Goal: Information Seeking & Learning: Learn about a topic

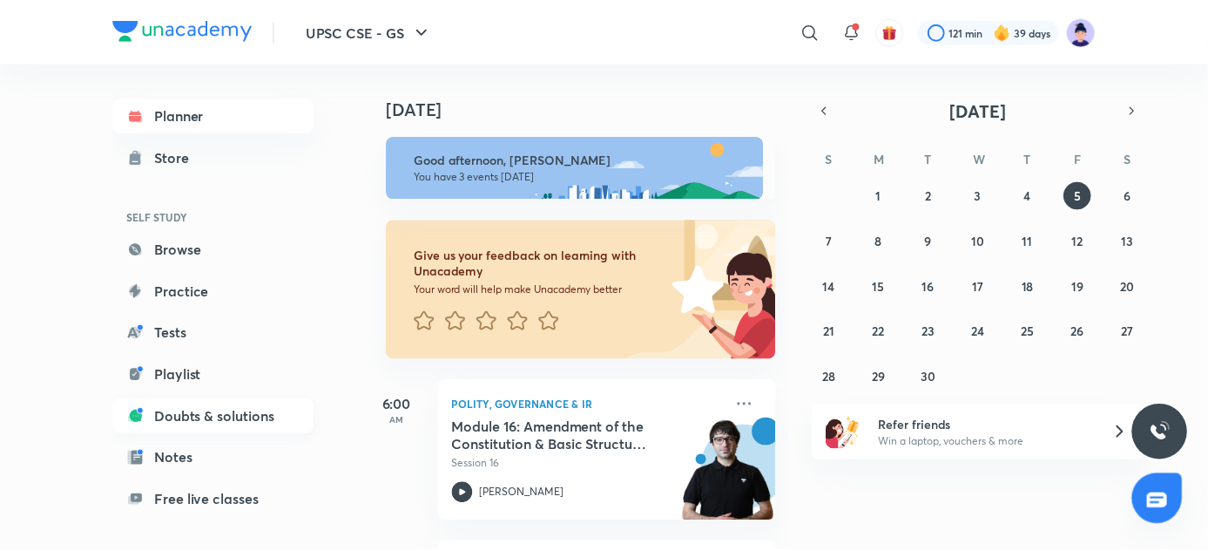
scroll to position [150, 0]
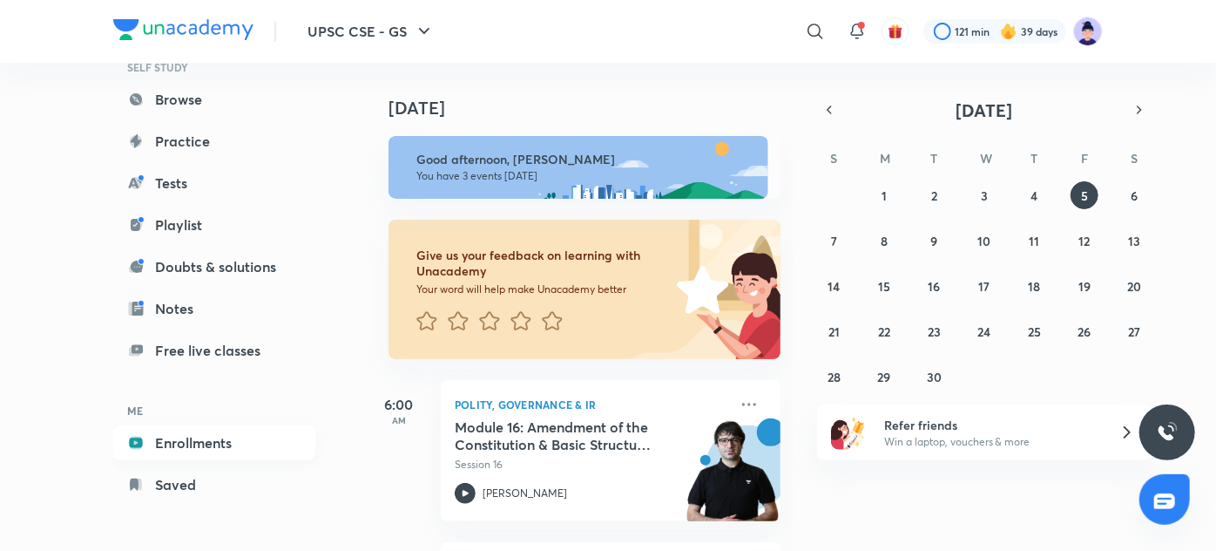
click at [210, 448] on link "Enrollments" at bounding box center [214, 442] width 202 height 35
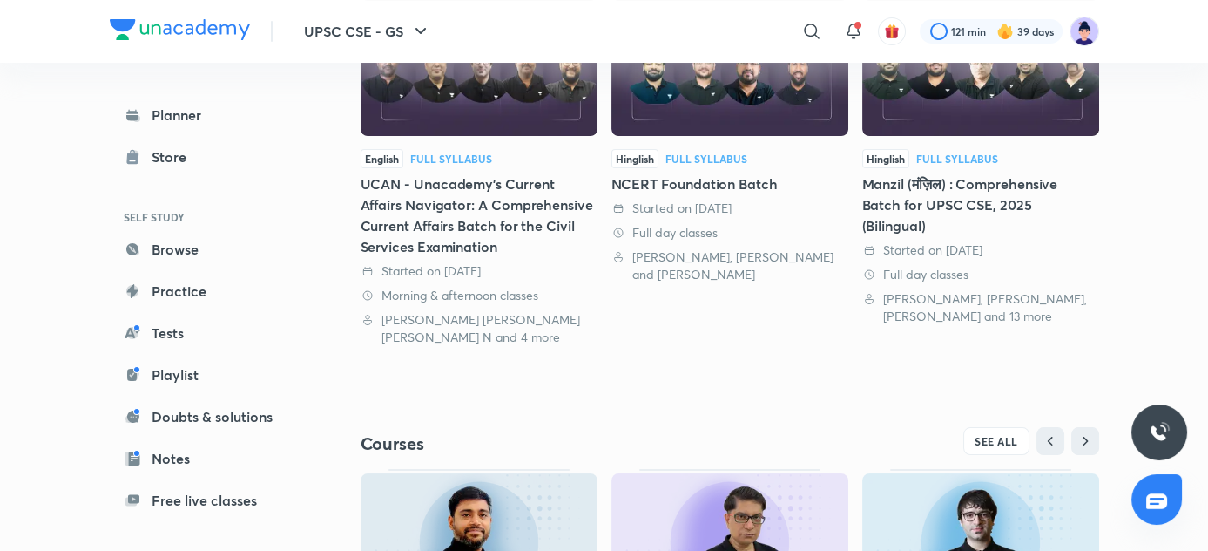
scroll to position [511, 0]
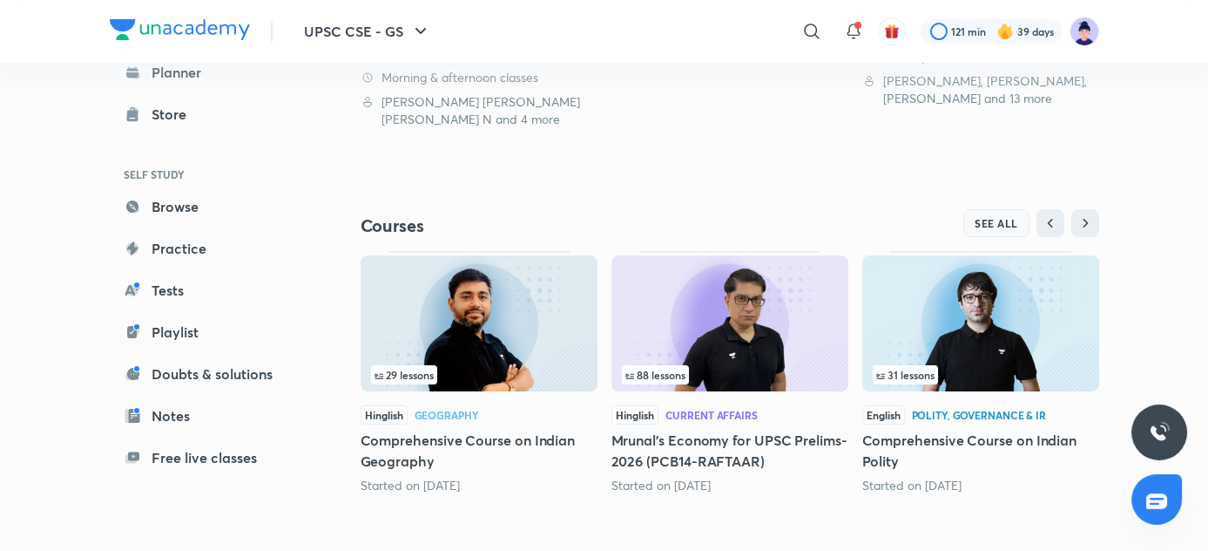
click at [998, 217] on span "SEE ALL" at bounding box center [997, 223] width 44 height 12
click at [969, 452] on h5 "Comprehensive Course on Indian Polity" at bounding box center [981, 451] width 237 height 42
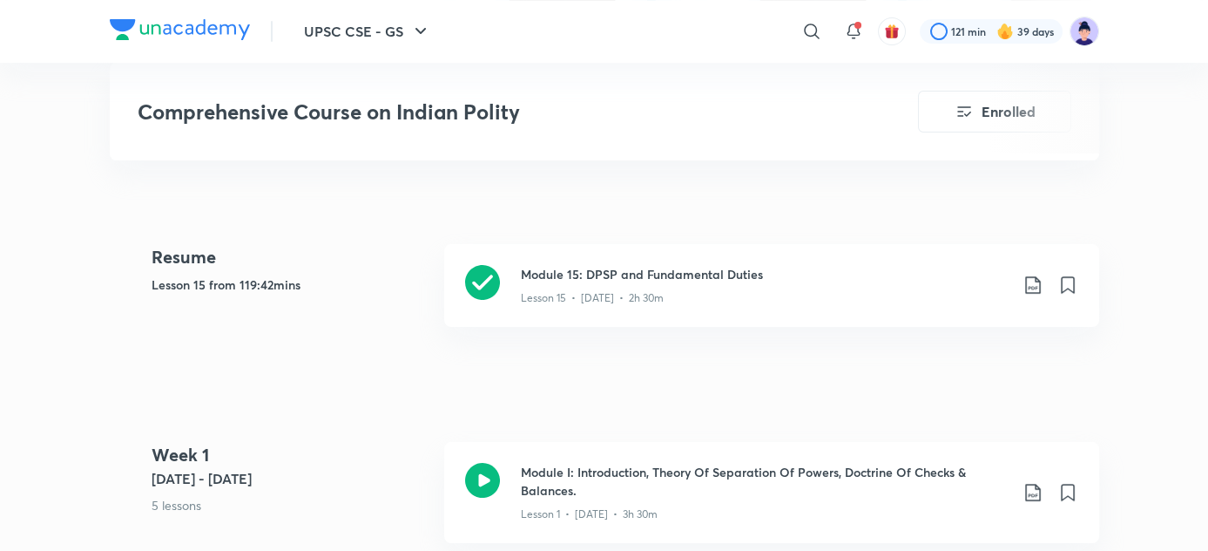
scroll to position [652, 0]
click at [669, 288] on div "Lesson 15 • Sep 4 • 2h 30m" at bounding box center [765, 295] width 488 height 23
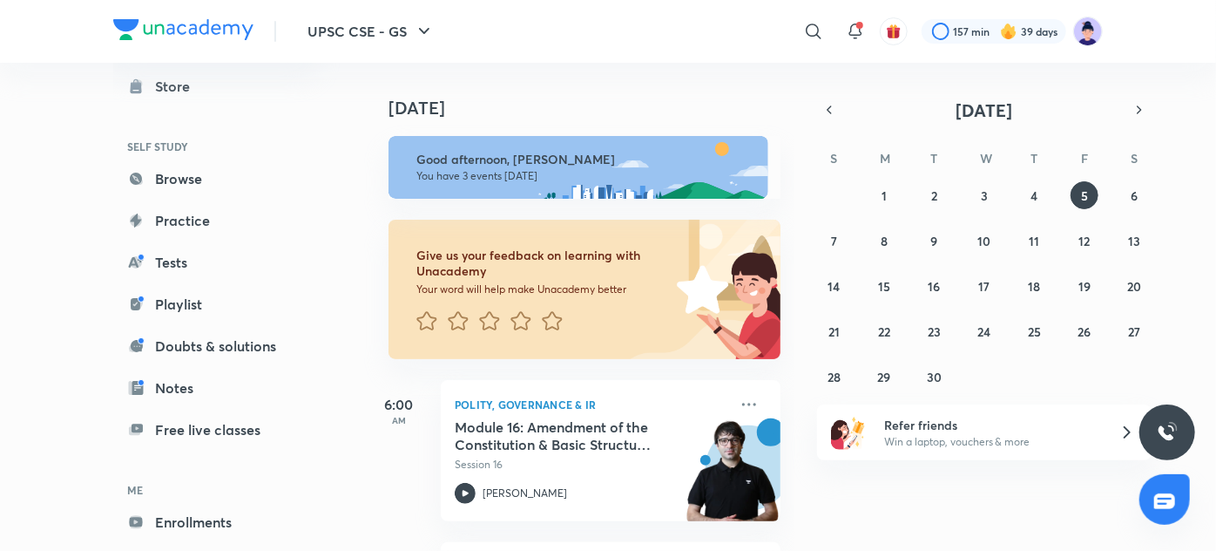
scroll to position [150, 0]
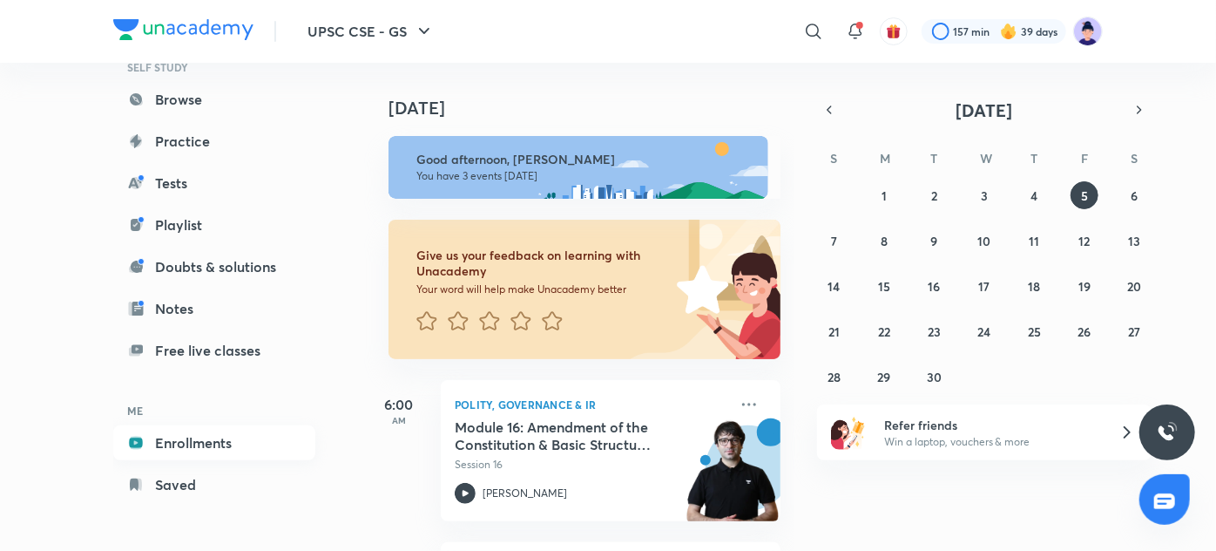
click at [227, 433] on link "Enrollments" at bounding box center [214, 442] width 202 height 35
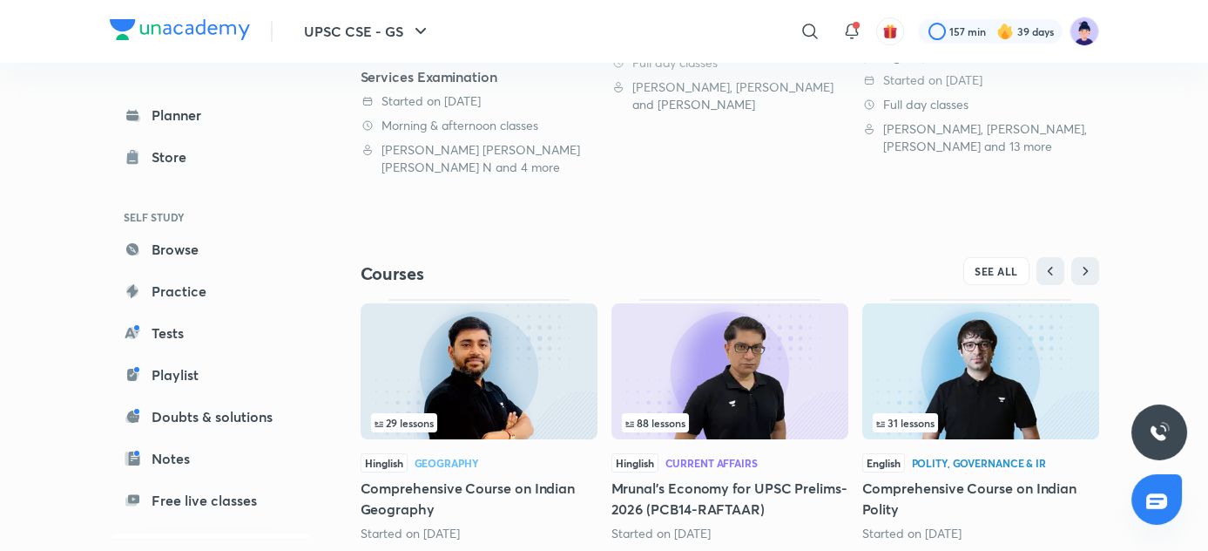
scroll to position [467, 0]
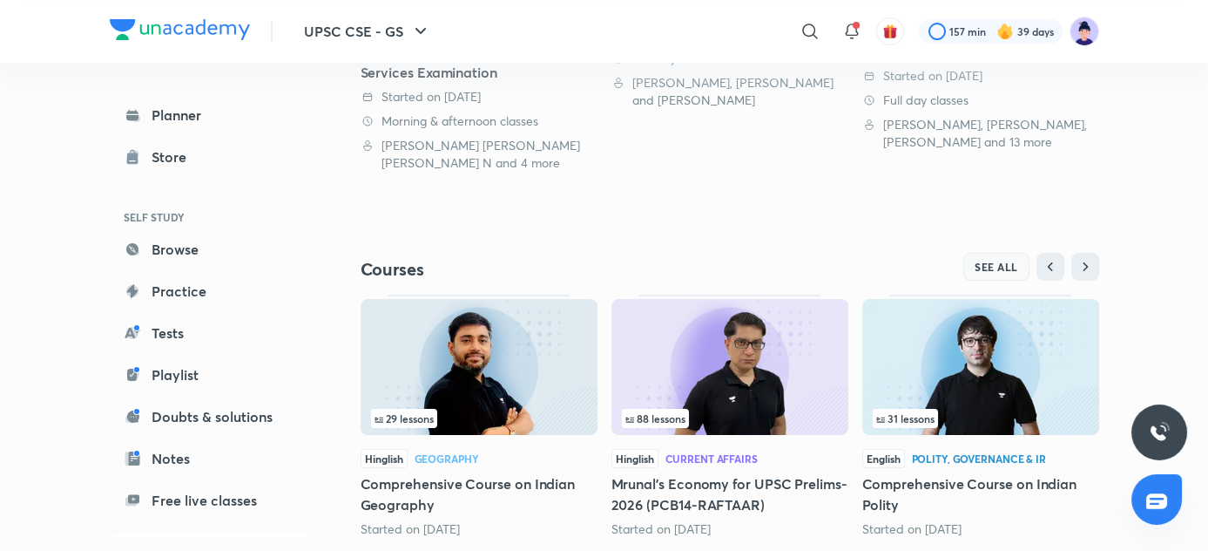
click at [1004, 275] on button "SEE ALL" at bounding box center [997, 267] width 66 height 28
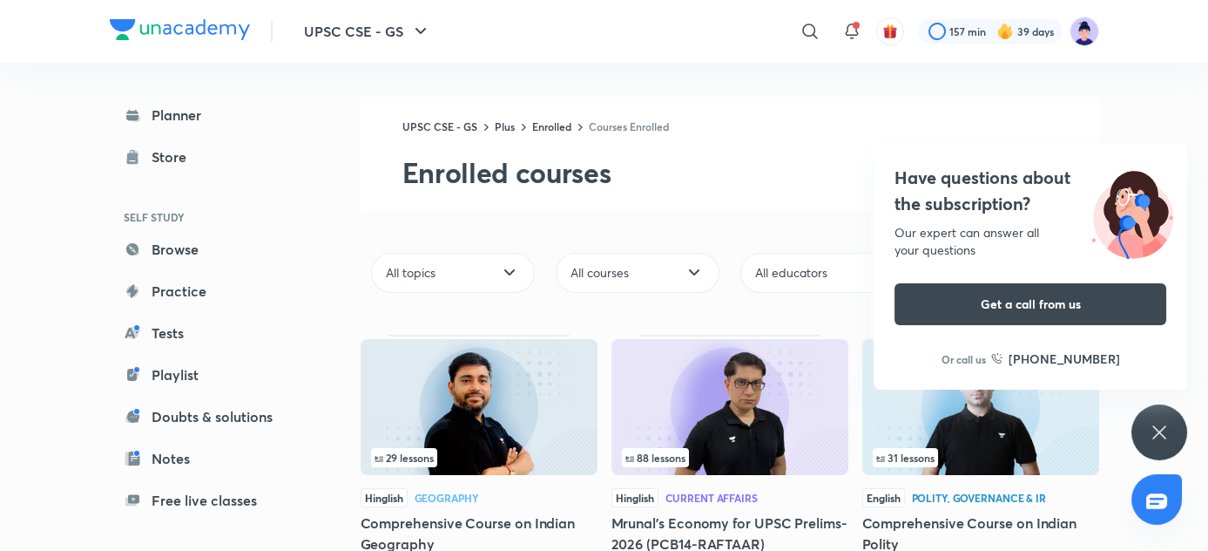
click at [1122, 253] on img at bounding box center [1133, 212] width 110 height 94
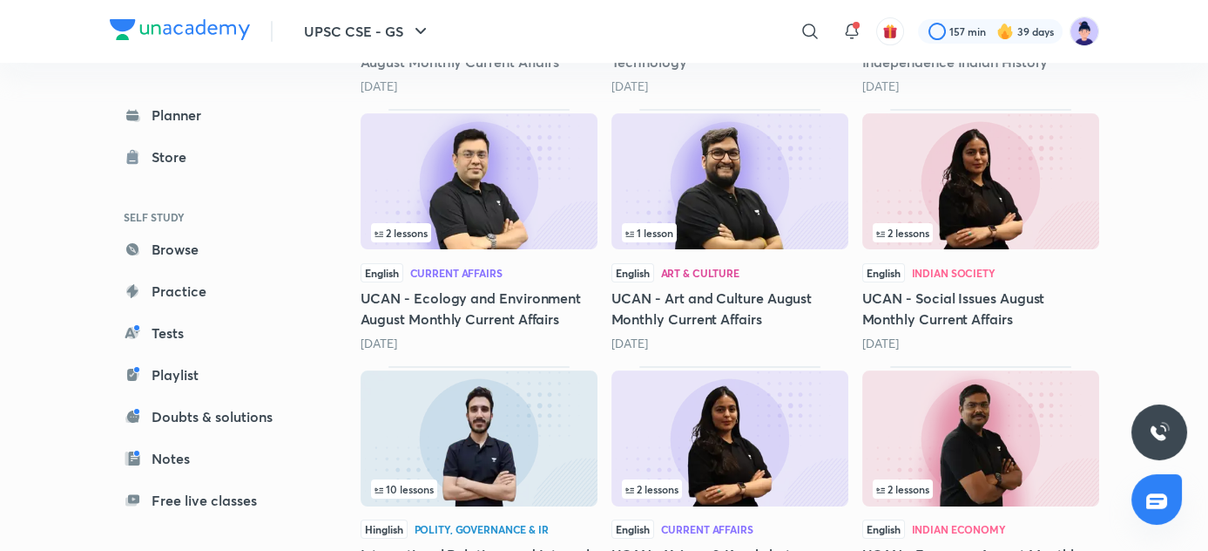
scroll to position [1010, 0]
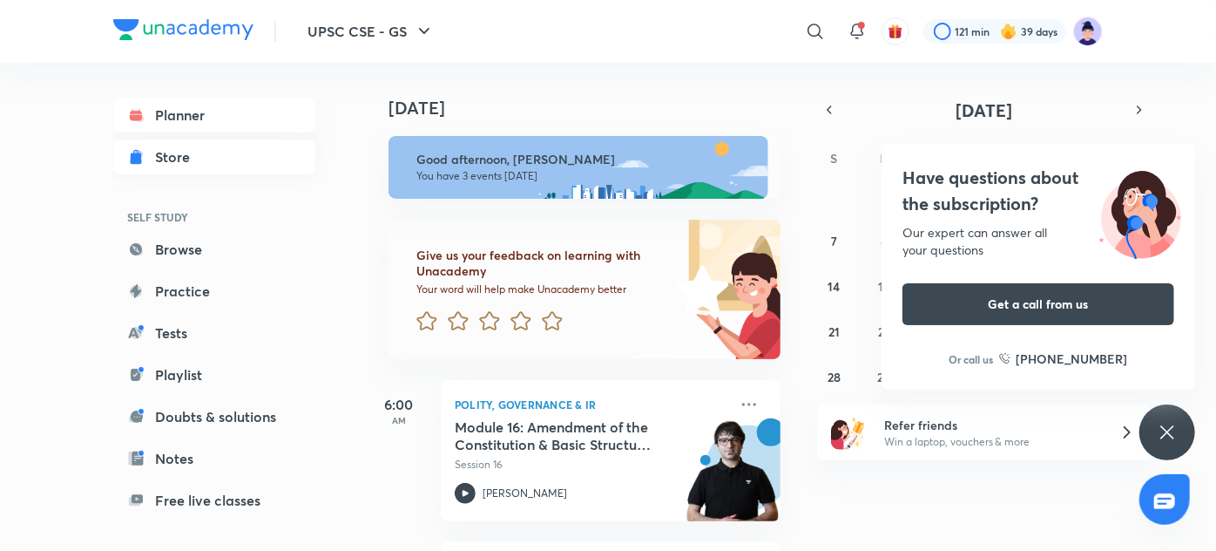
scroll to position [150, 0]
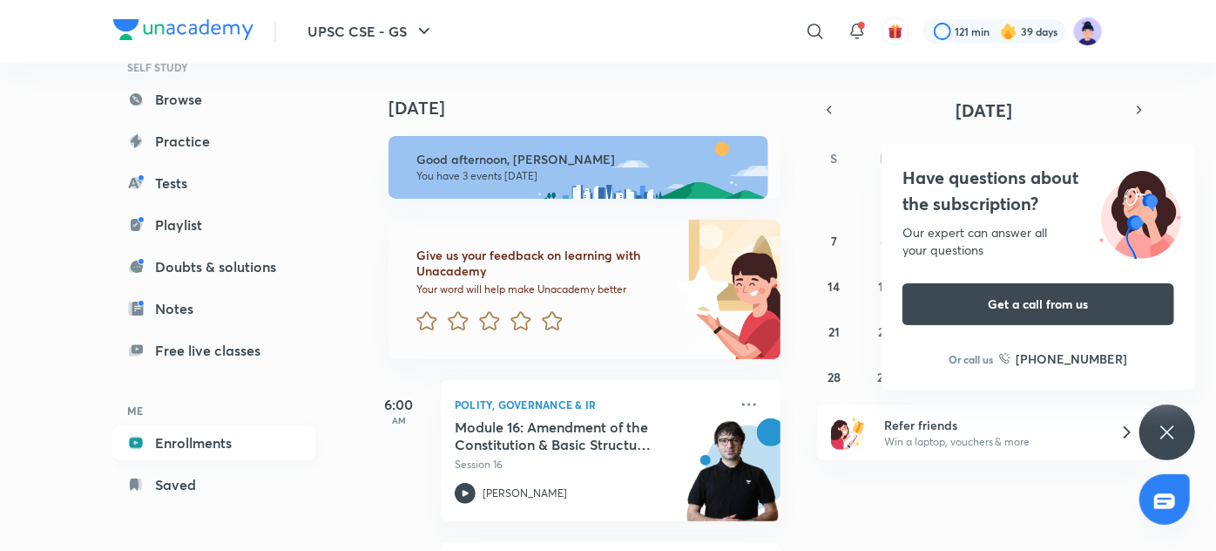
click at [206, 430] on link "Enrollments" at bounding box center [214, 442] width 202 height 35
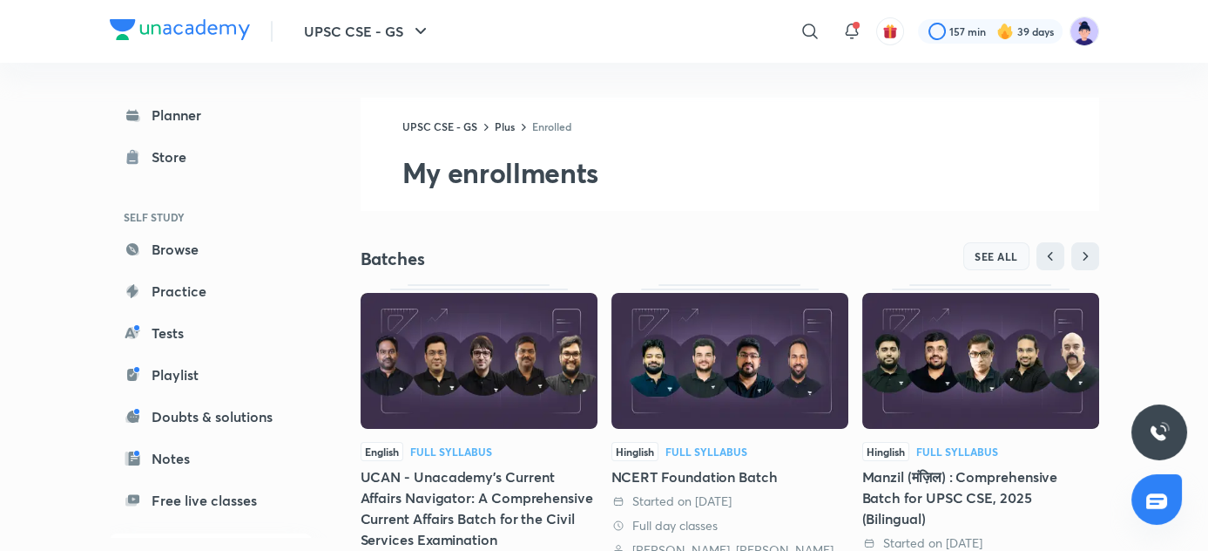
click at [991, 260] on span "SEE ALL" at bounding box center [997, 256] width 44 height 12
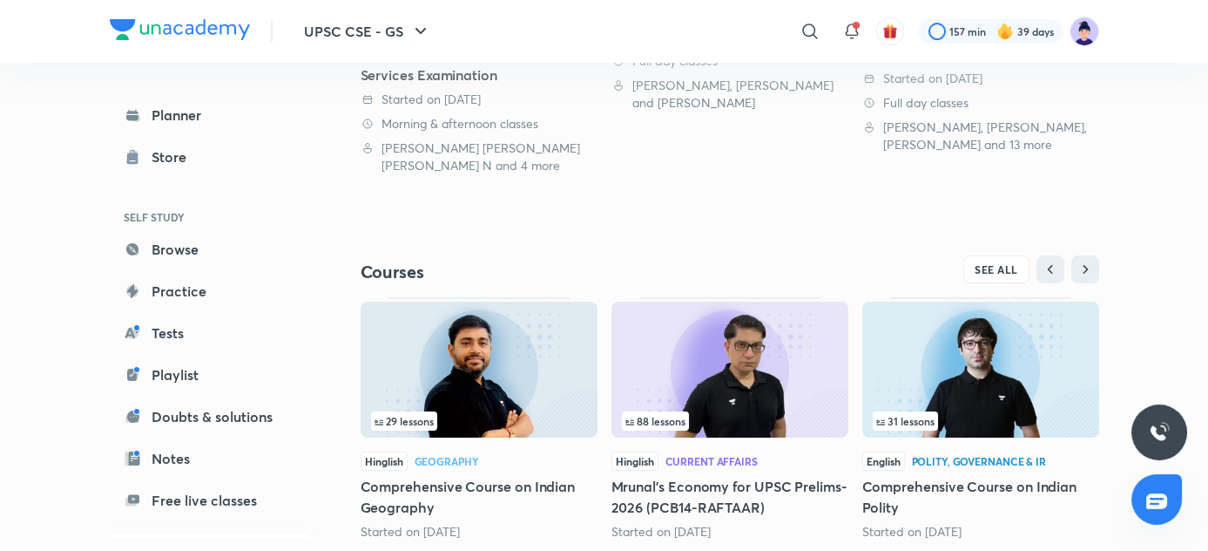
scroll to position [464, 0]
click at [995, 271] on span "SEE ALL" at bounding box center [997, 269] width 44 height 12
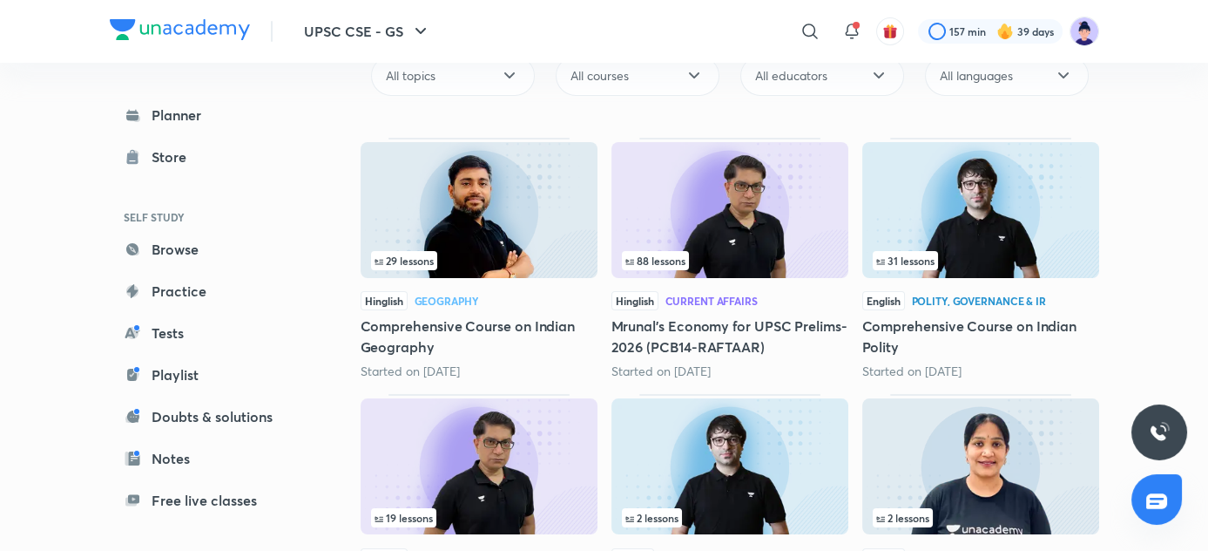
scroll to position [434, 0]
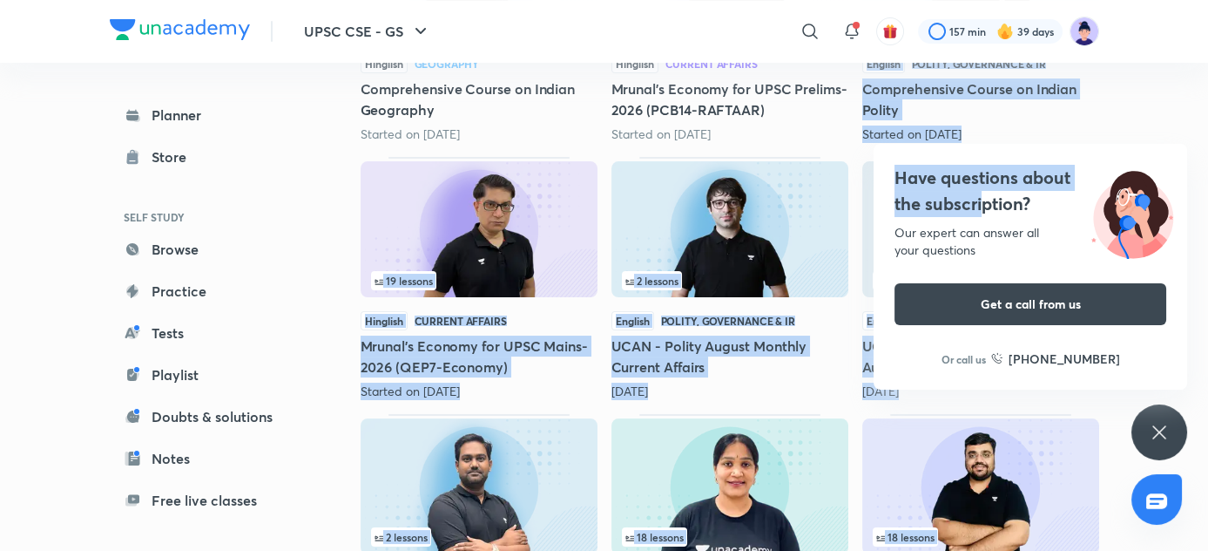
click at [987, 215] on h4 "Have questions about the subscription?" at bounding box center [1031, 191] width 272 height 52
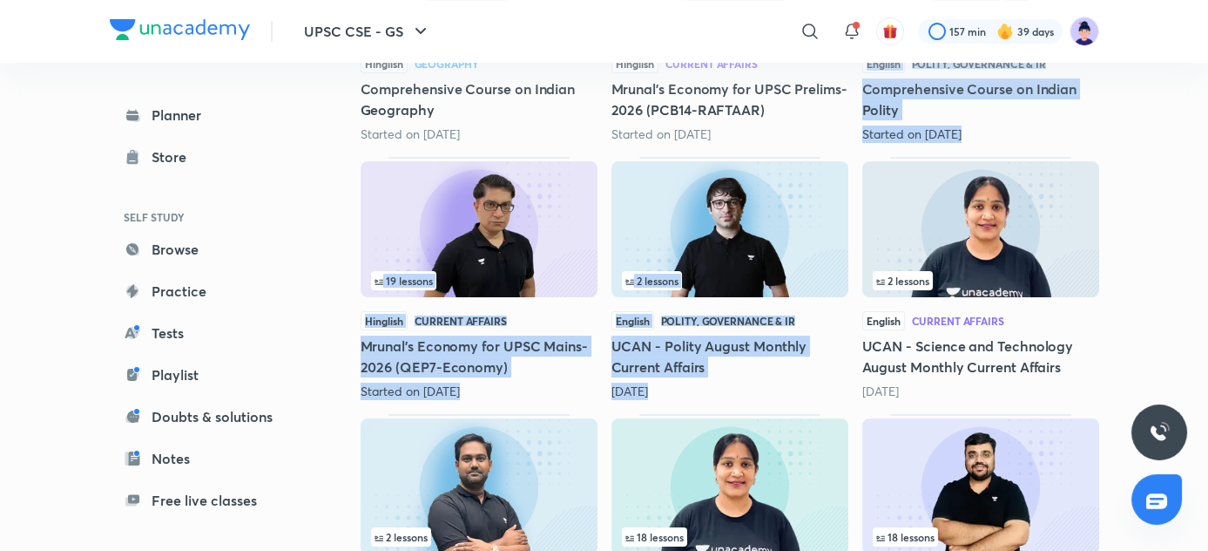
click at [1150, 241] on div "UPSC CSE - GS ​ 157 min 39 days Planner Store SELF STUDY Browse Practice Tests …" at bounding box center [604, 255] width 1208 height 1378
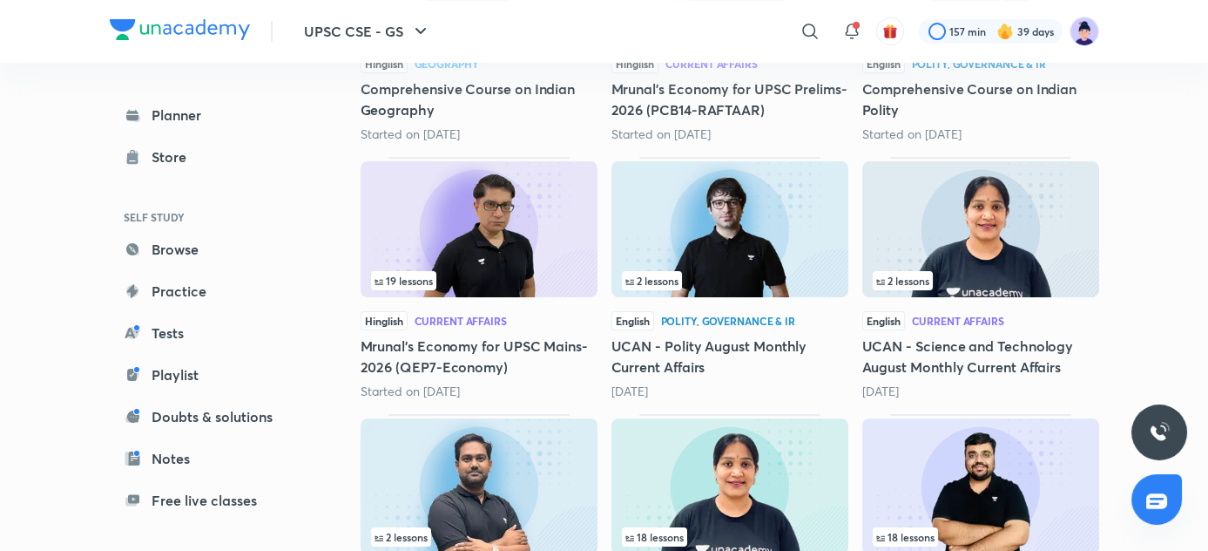
click at [1150, 241] on div "UPSC CSE - GS ​ 157 min 39 days Planner Store SELF STUDY Browse Practice Tests …" at bounding box center [604, 255] width 1208 height 1378
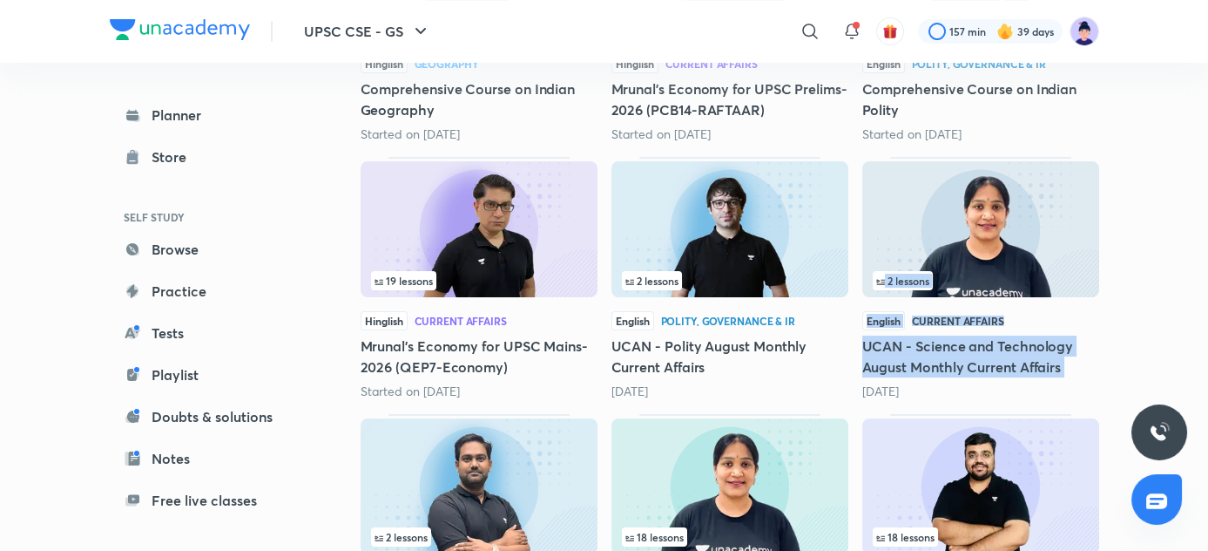
drag, startPoint x: 1207, startPoint y: 335, endPoint x: 1215, endPoint y: 375, distance: 41.0
click at [1208, 375] on html "UPSC CSE - GS ​ 157 min 39 days Planner Store SELF STUDY Browse Practice Tests …" at bounding box center [604, 255] width 1208 height 1378
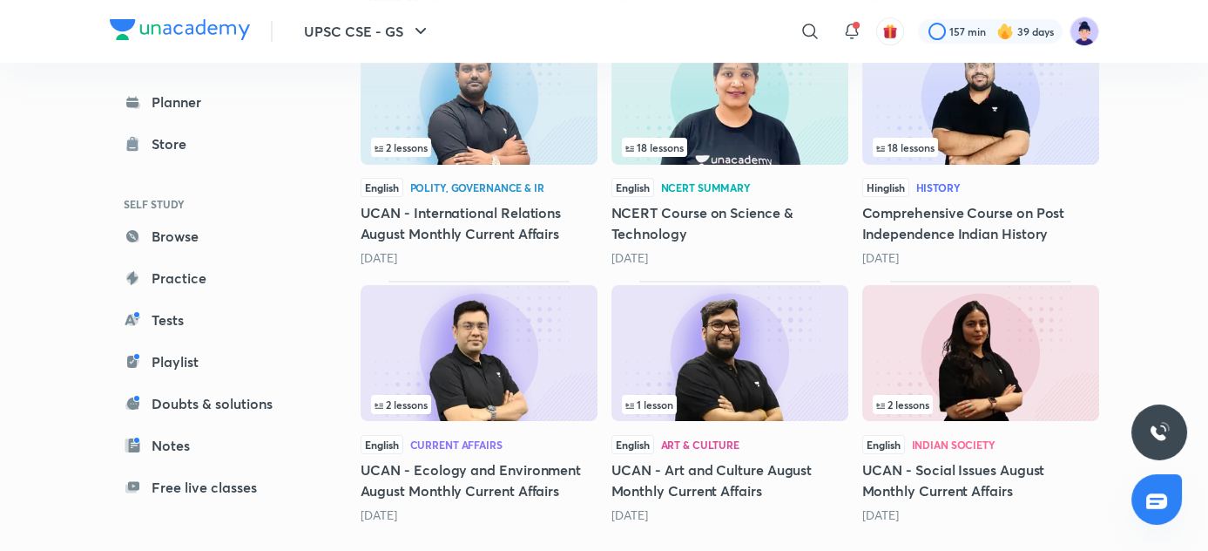
scroll to position [575, 0]
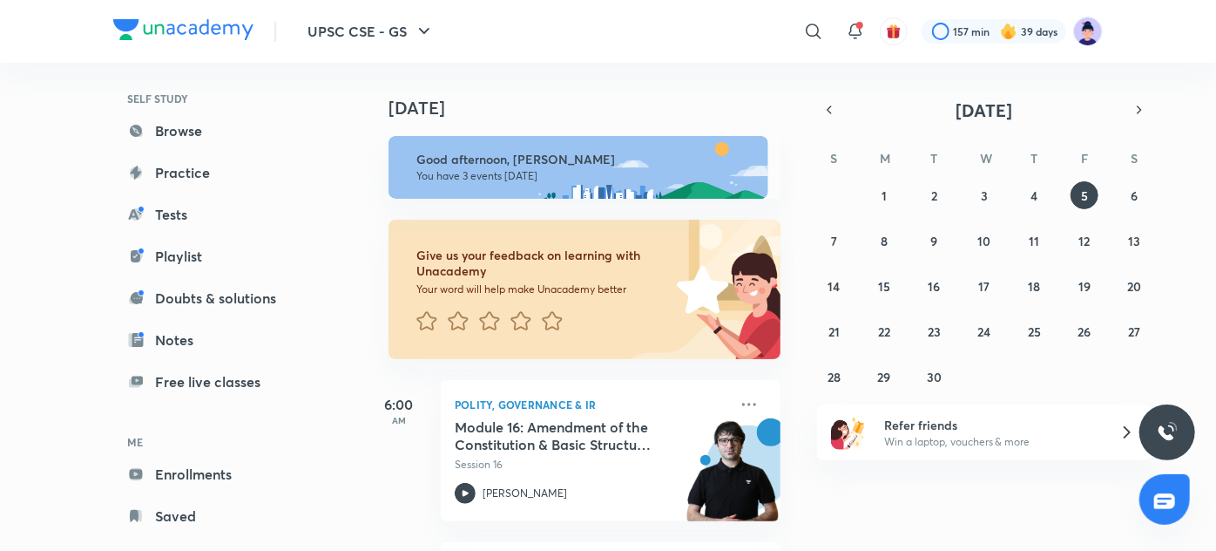
scroll to position [125, 0]
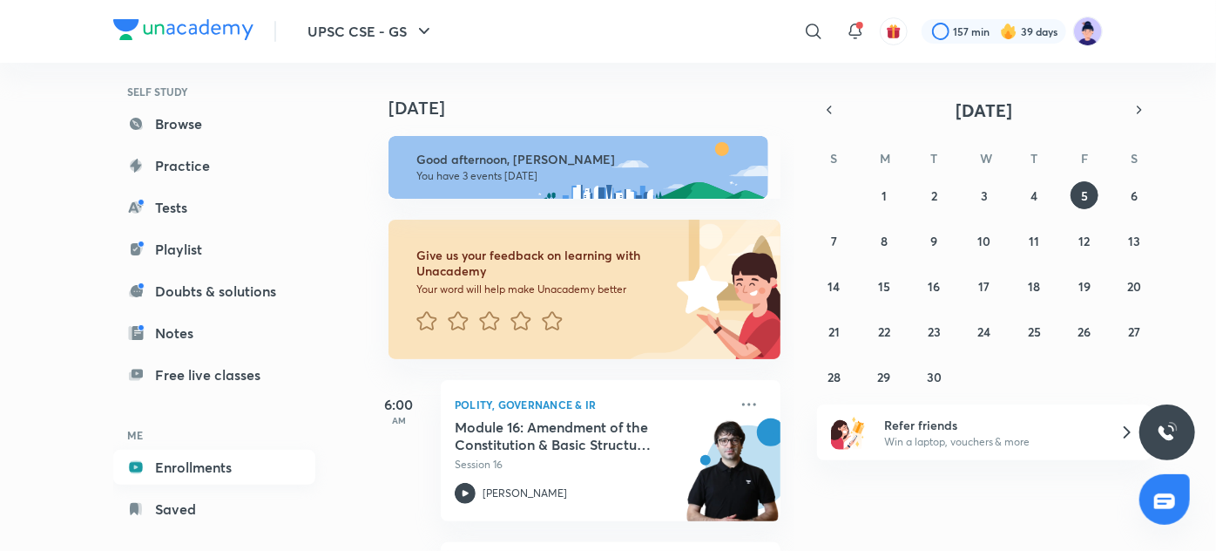
click at [215, 458] on link "Enrollments" at bounding box center [214, 467] width 202 height 35
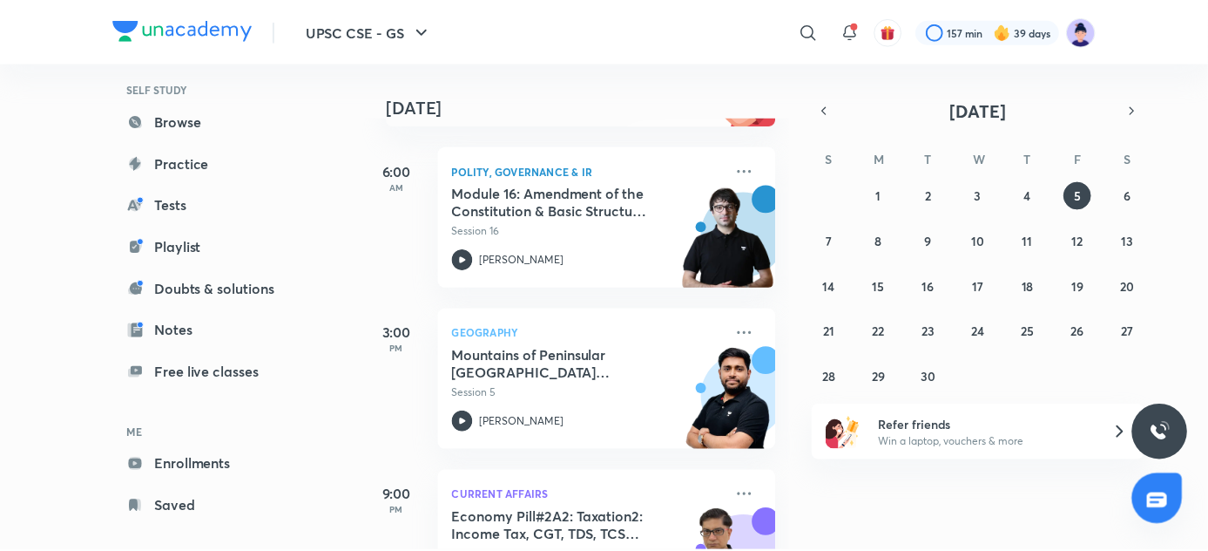
scroll to position [147, 0]
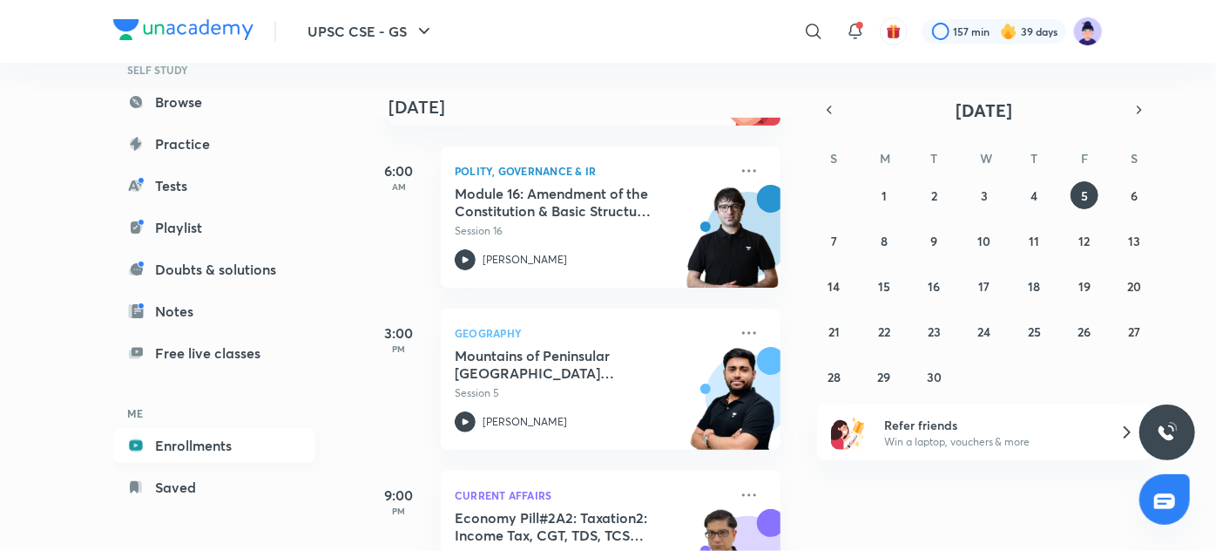
click at [212, 447] on link "Enrollments" at bounding box center [214, 445] width 202 height 35
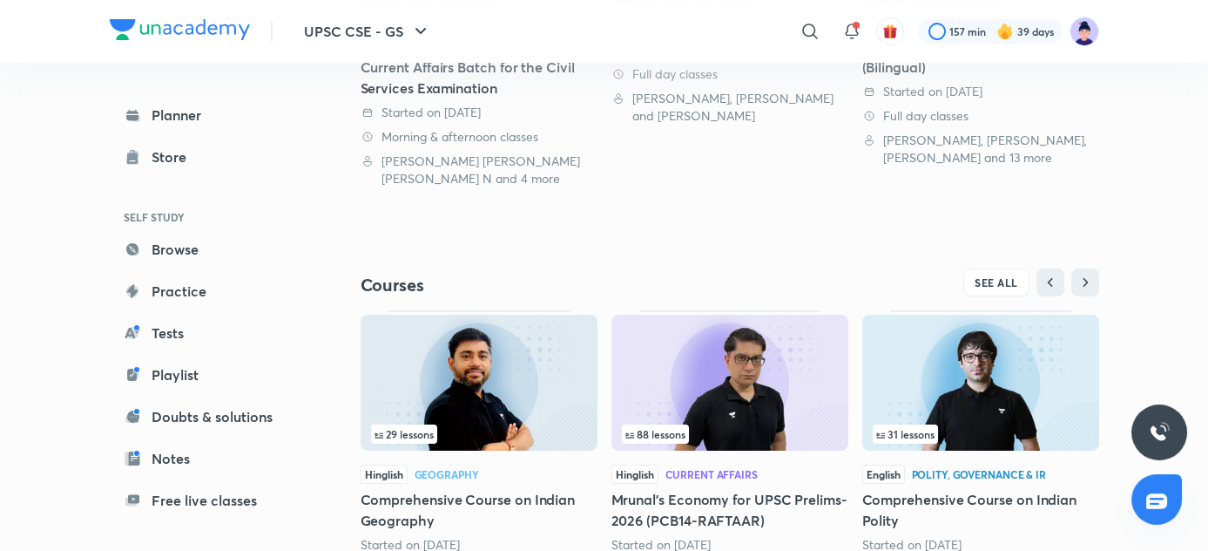
scroll to position [511, 0]
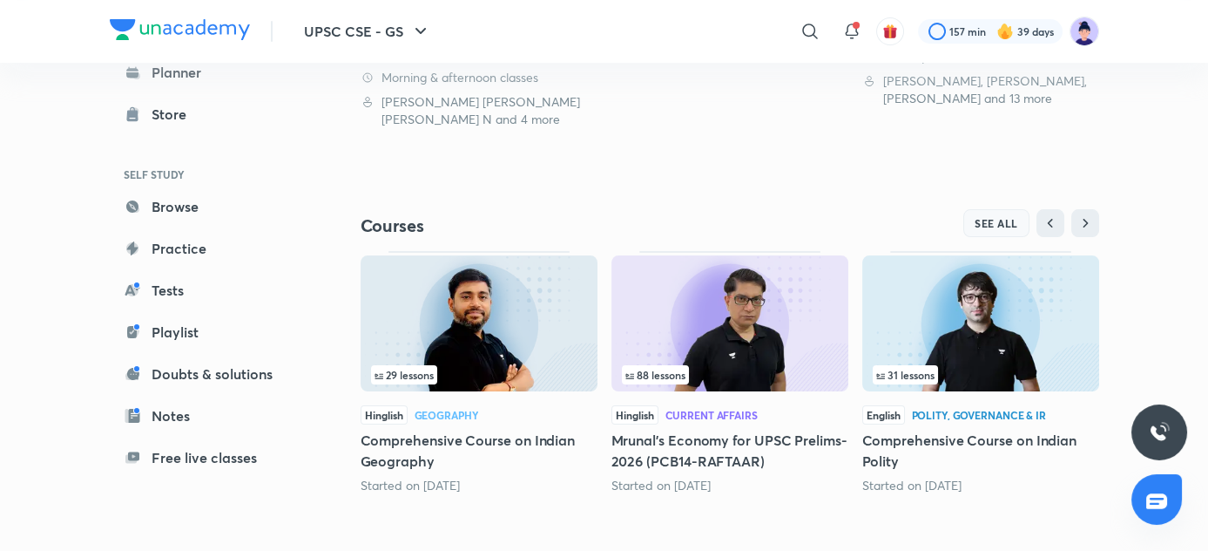
click at [998, 222] on span "SEE ALL" at bounding box center [997, 223] width 44 height 12
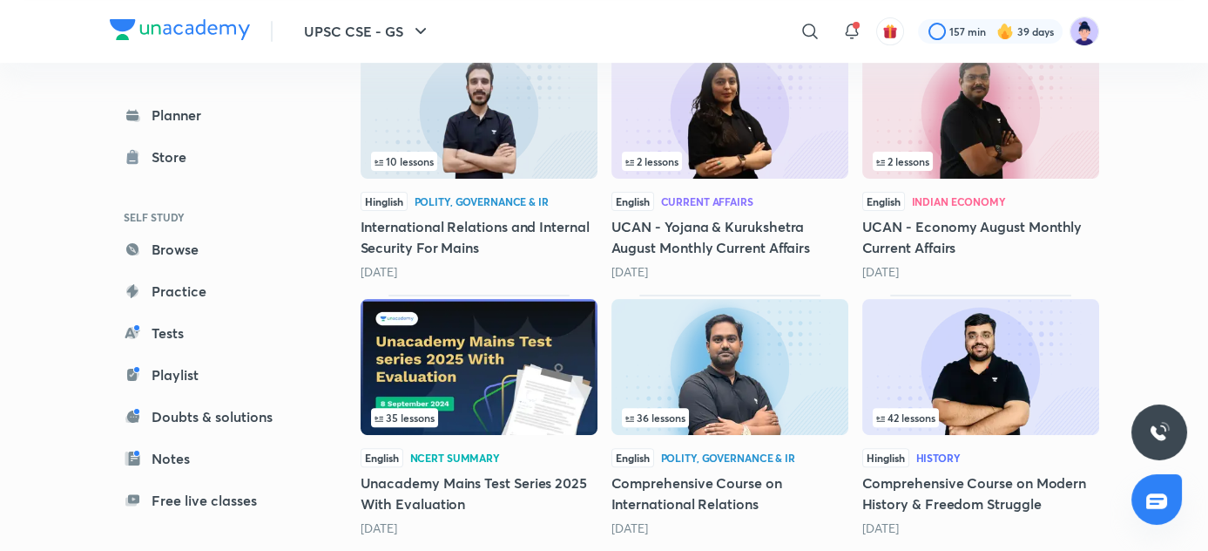
scroll to position [1334, 0]
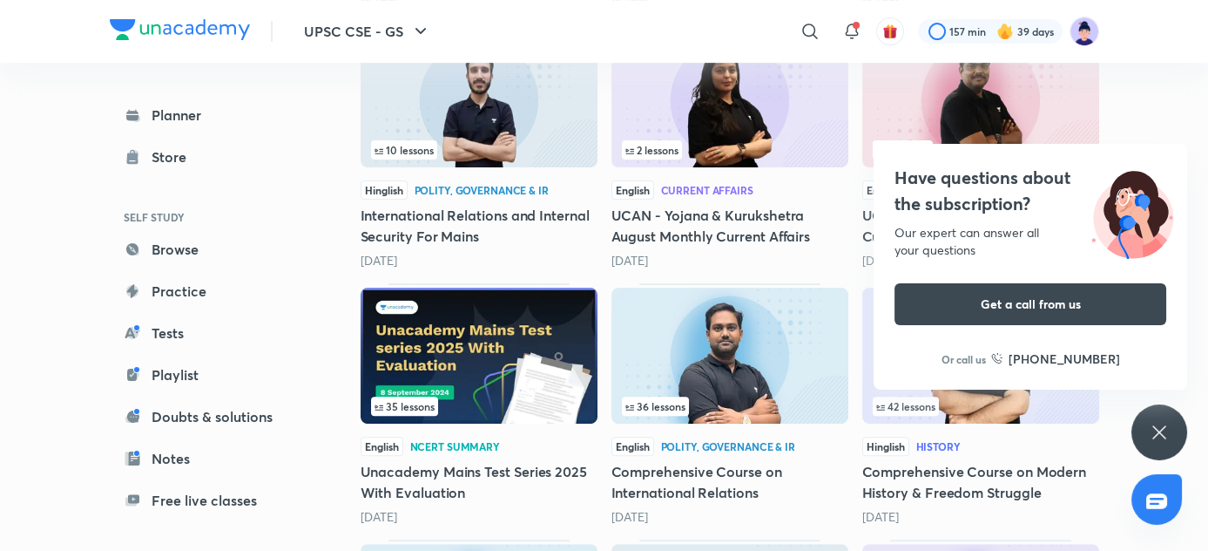
click at [694, 482] on h5 "Comprehensive Course on International Relations" at bounding box center [730, 482] width 237 height 42
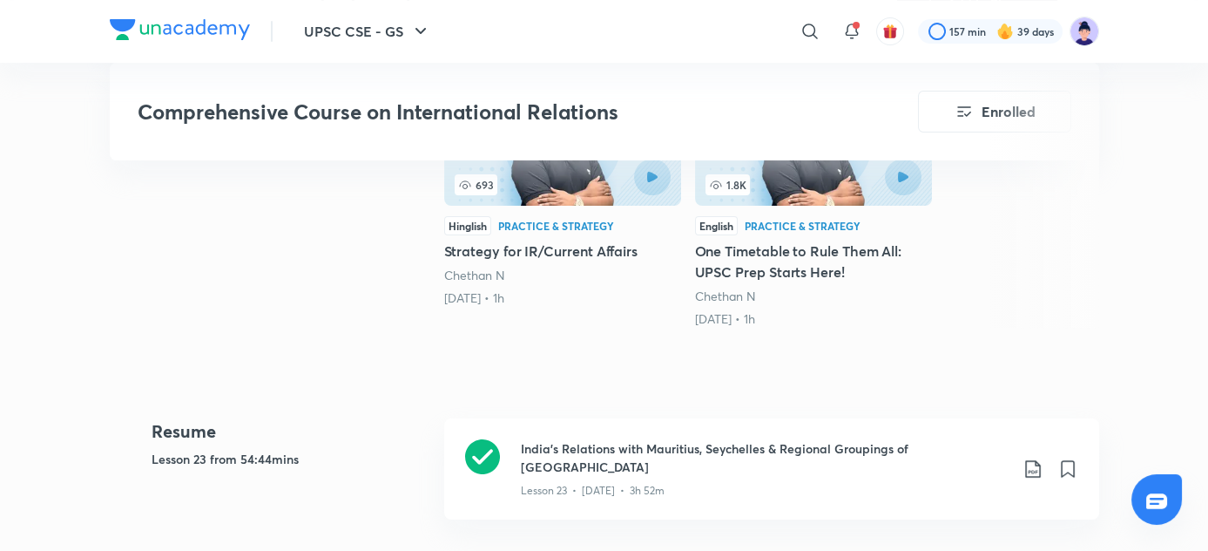
scroll to position [670, 0]
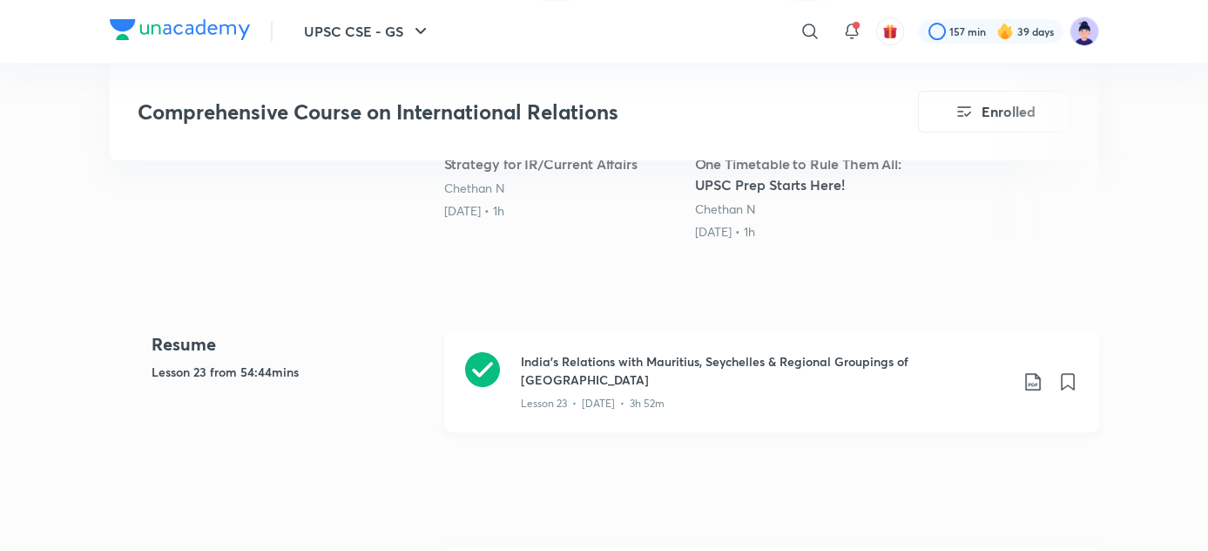
click at [662, 362] on h3 "India's Relations with Mauritius, Seychelles & Regional Groupings of [GEOGRAPHI…" at bounding box center [765, 370] width 488 height 37
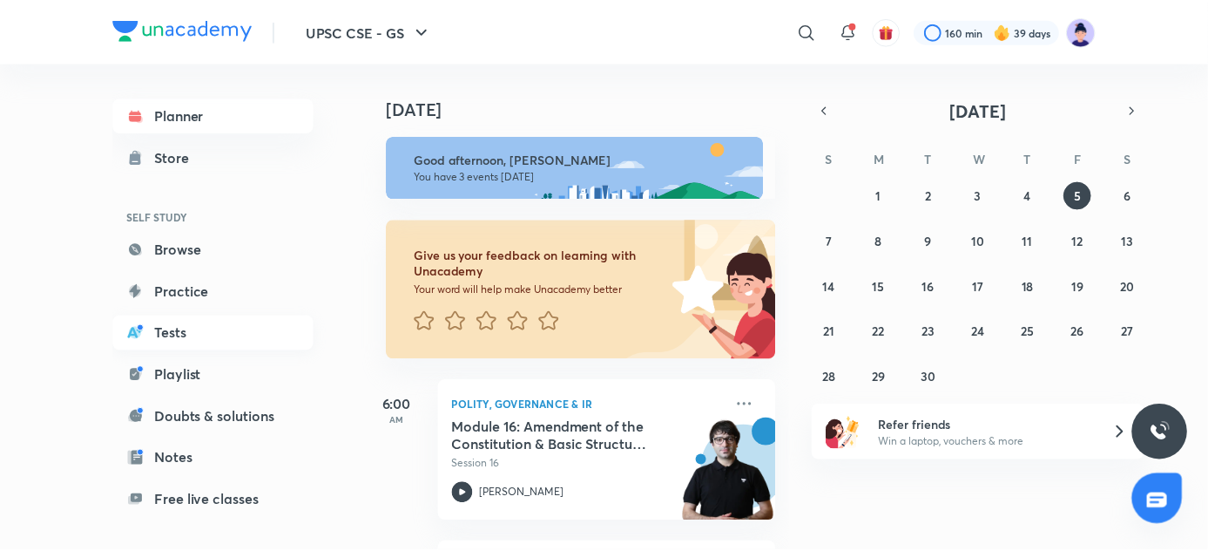
scroll to position [150, 0]
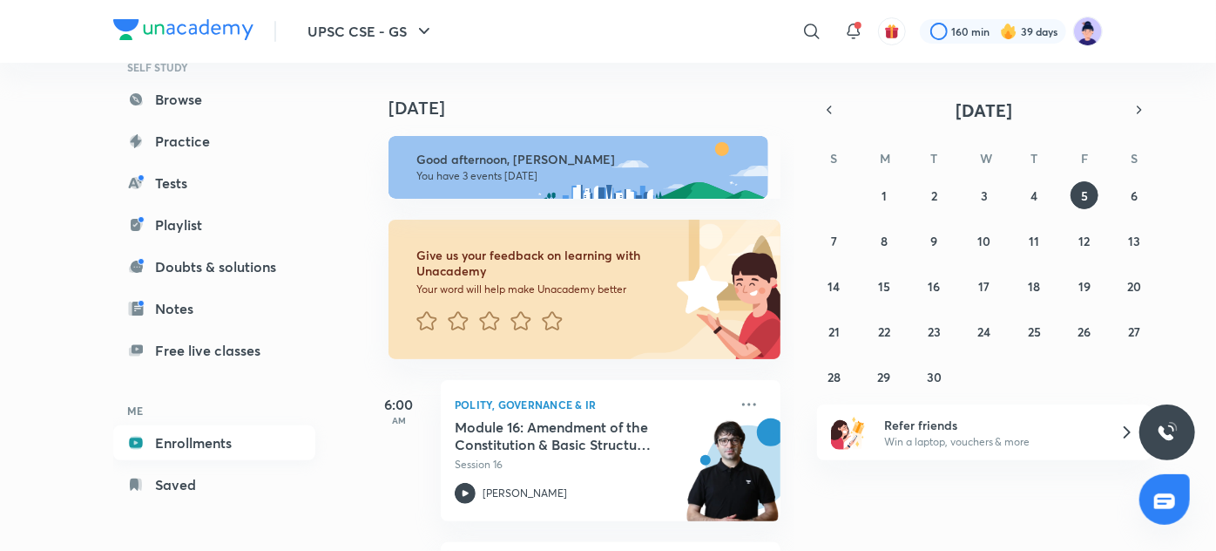
click at [205, 431] on link "Enrollments" at bounding box center [214, 442] width 202 height 35
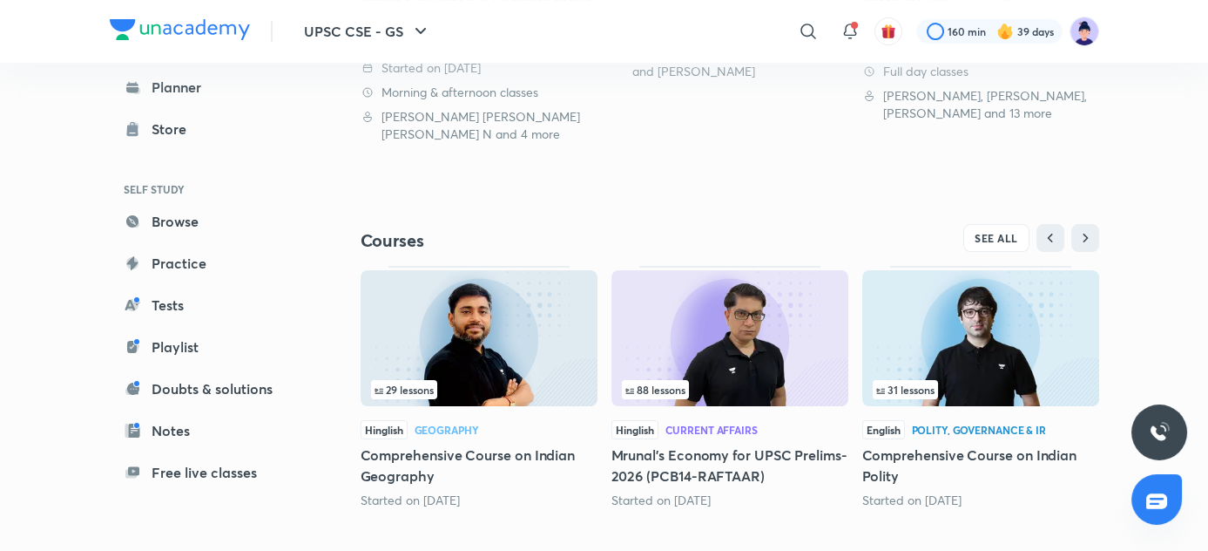
scroll to position [511, 0]
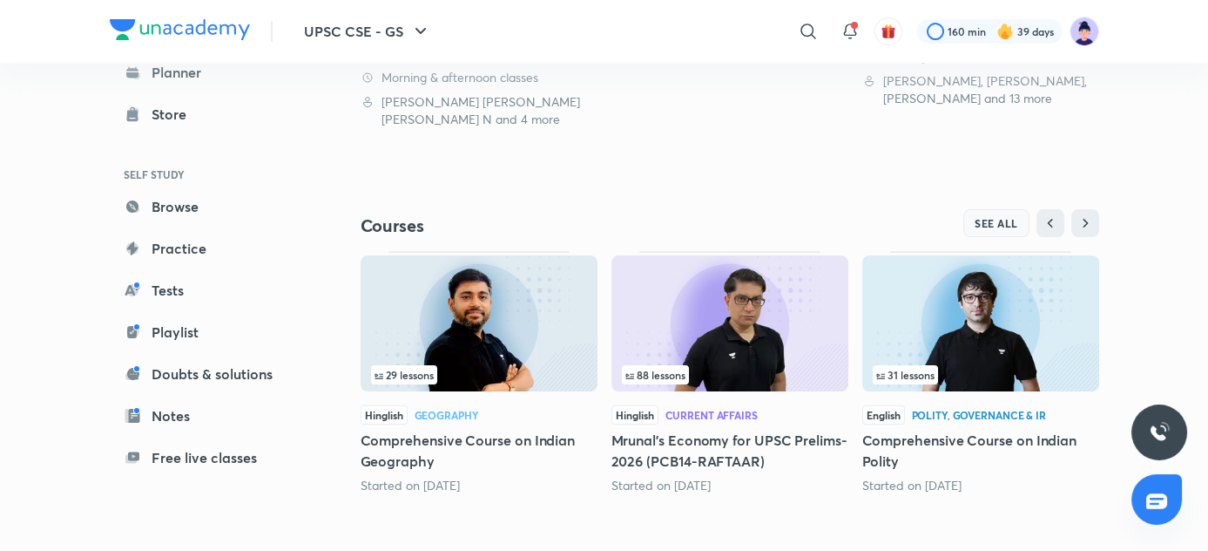
click at [983, 227] on span "SEE ALL" at bounding box center [997, 223] width 44 height 12
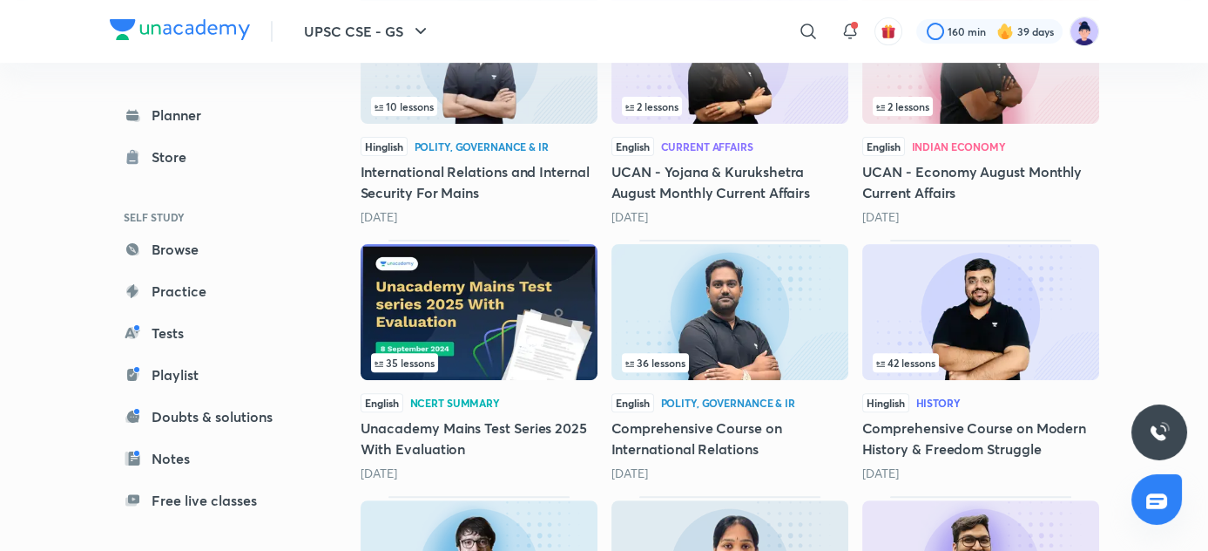
scroll to position [1382, 0]
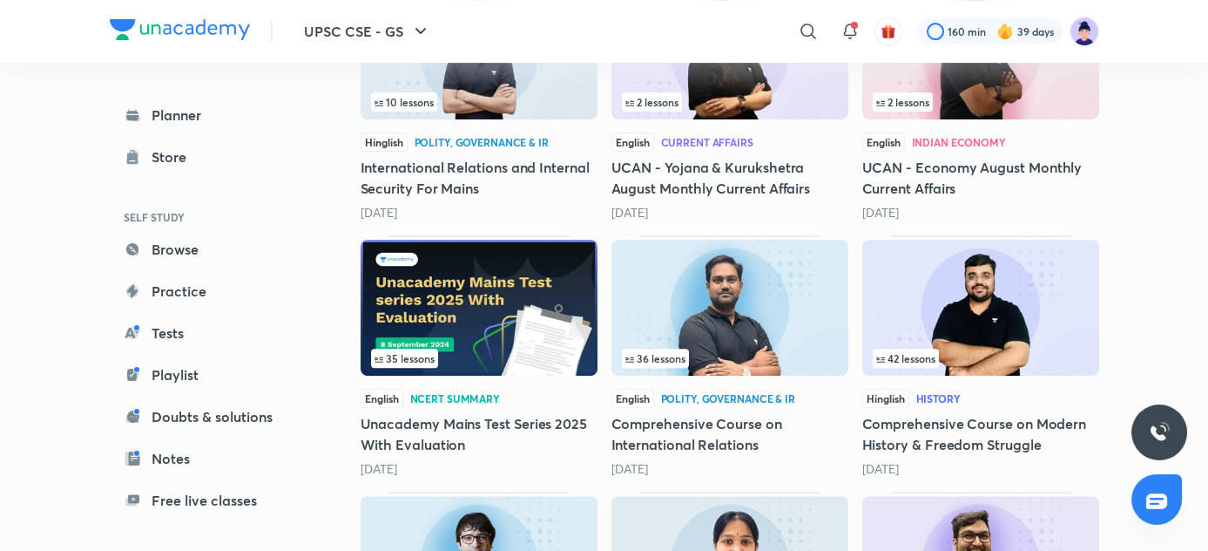
click at [729, 437] on h5 "Comprehensive Course on International Relations" at bounding box center [730, 434] width 237 height 42
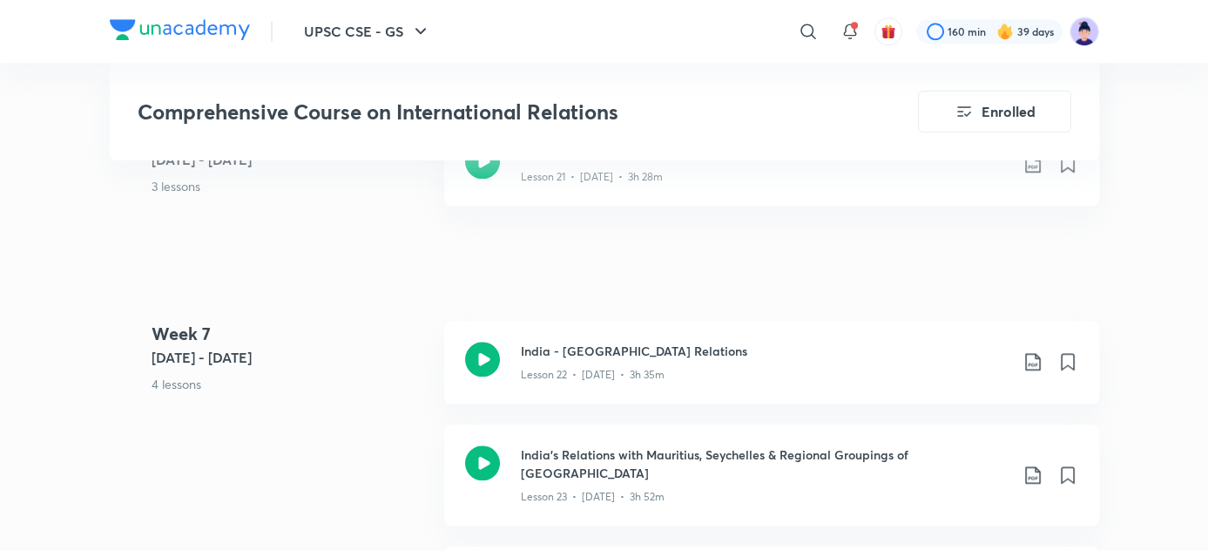
scroll to position [3677, 0]
click at [1036, 350] on icon at bounding box center [1033, 360] width 21 height 21
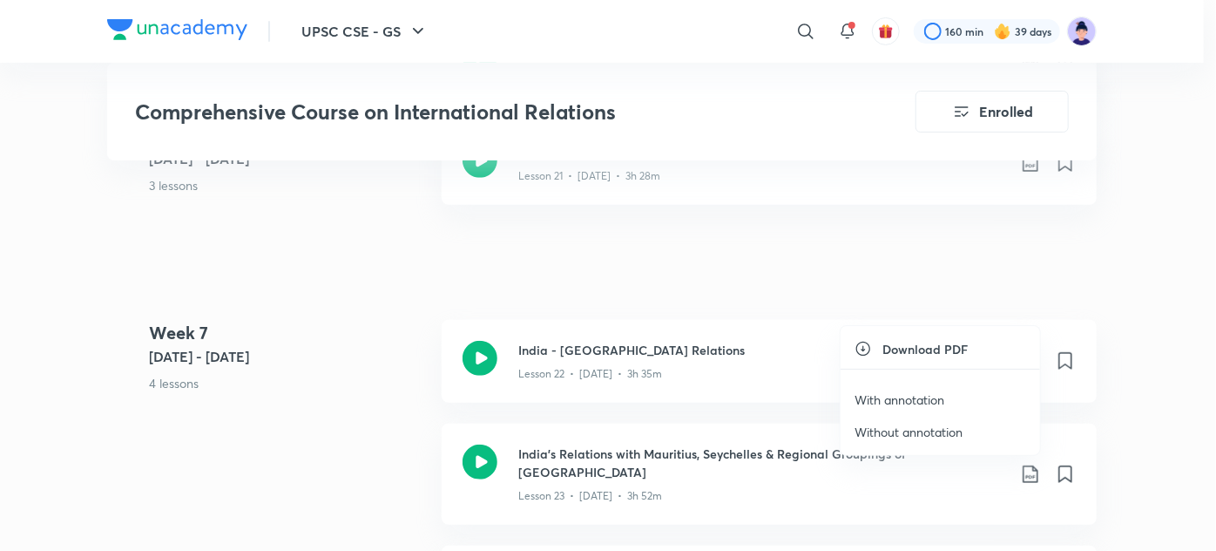
click at [917, 427] on p "Without annotation" at bounding box center [909, 432] width 108 height 18
